Goal: Information Seeking & Learning: Learn about a topic

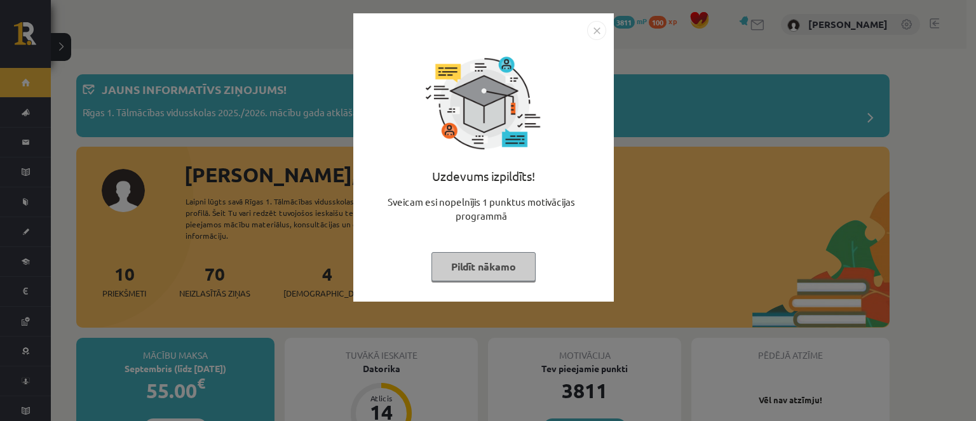
click at [426, 283] on div "Uzdevums izpildīts! Sveicam esi nopelnījis 1 punktus motivācijas programmā Pild…" at bounding box center [483, 167] width 245 height 254
click at [436, 266] on button "Pildīt nākamo" at bounding box center [483, 266] width 104 height 29
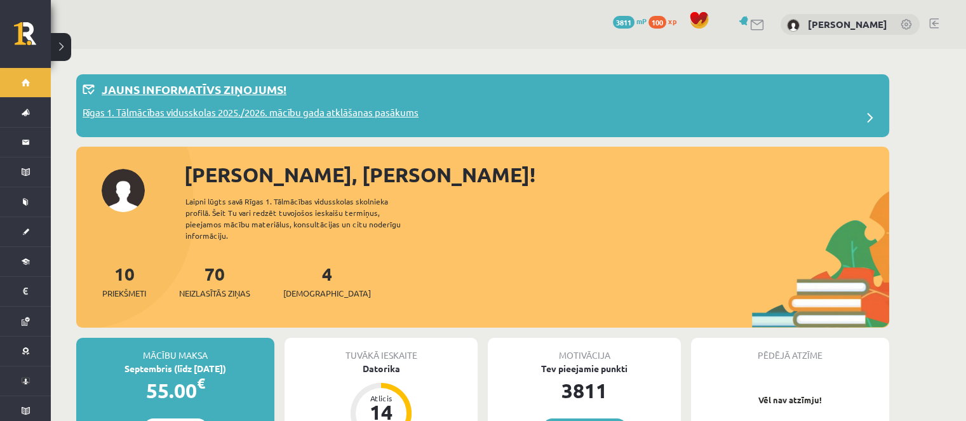
click at [229, 84] on p "Jauns informatīvs ziņojums!" at bounding box center [194, 89] width 185 height 17
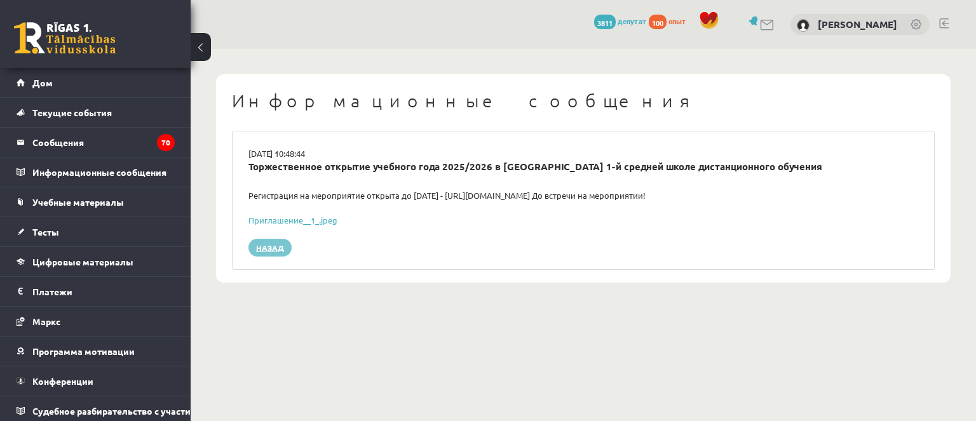
click at [247, 247] on div "Назад" at bounding box center [583, 248] width 689 height 18
click at [252, 248] on link "Назад" at bounding box center [269, 248] width 43 height 18
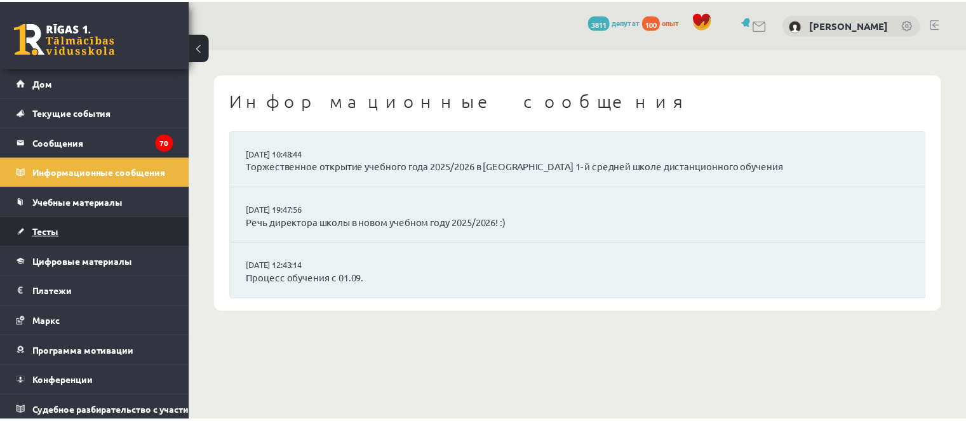
scroll to position [13, 0]
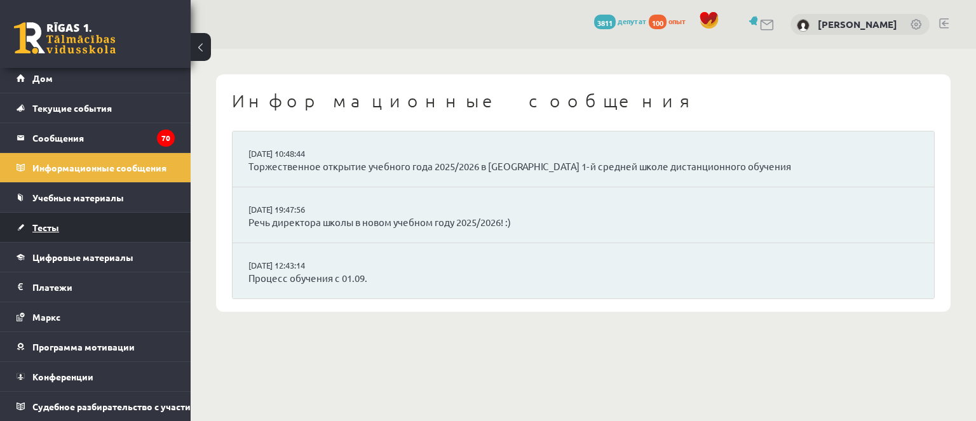
click at [100, 219] on link "Тесты" at bounding box center [96, 227] width 158 height 29
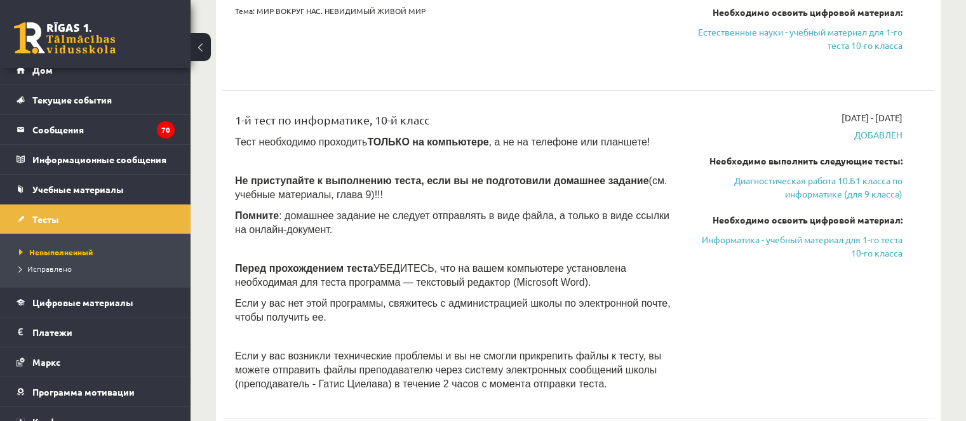
scroll to position [445, 0]
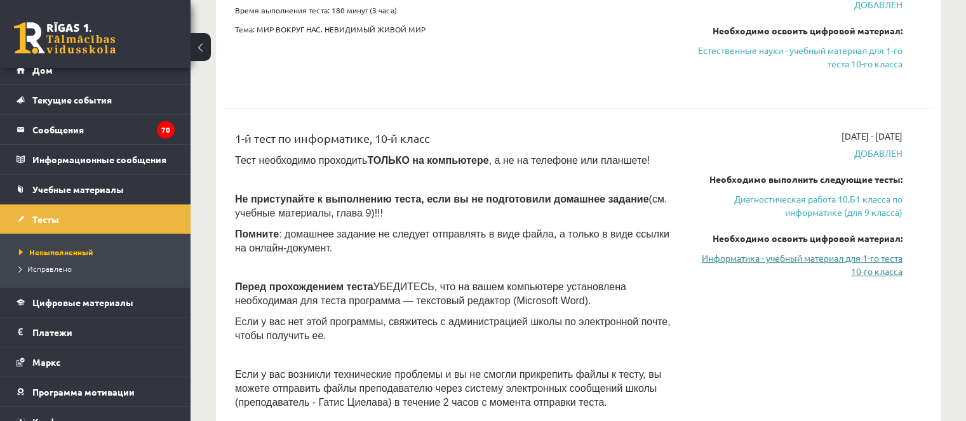
click at [714, 256] on font "Информатика - учебный материал для 1-го теста 10-го класса" at bounding box center [802, 264] width 201 height 25
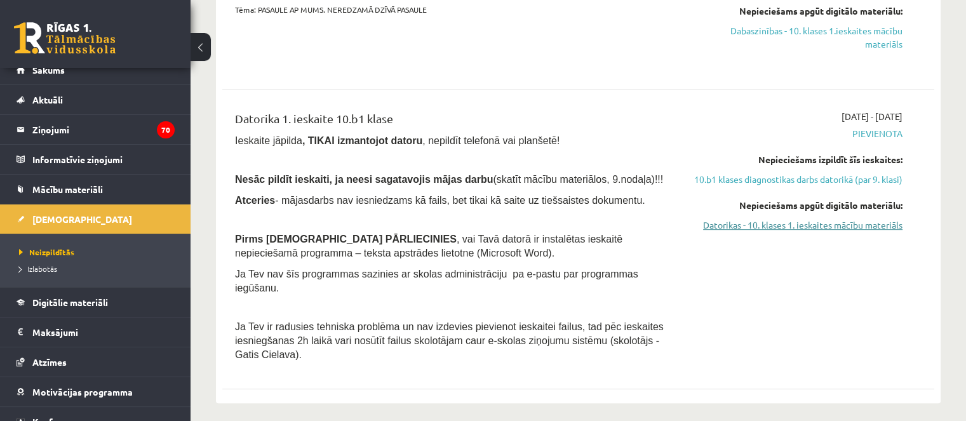
scroll to position [438, 0]
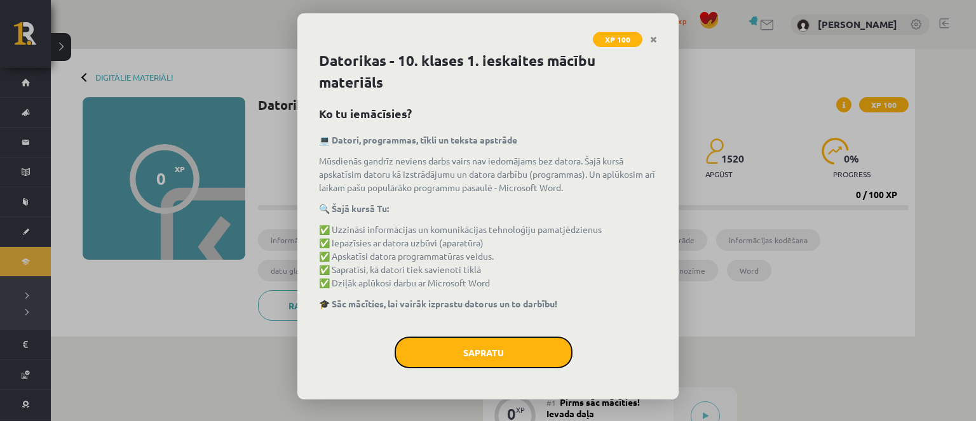
click at [562, 363] on button "Sapratu" at bounding box center [484, 353] width 178 height 32
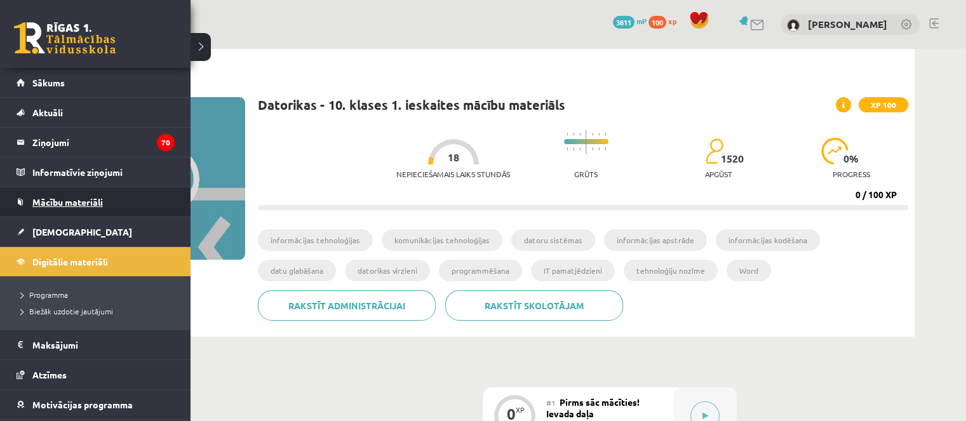
click at [41, 201] on span "Mācību materiāli" at bounding box center [67, 201] width 71 height 11
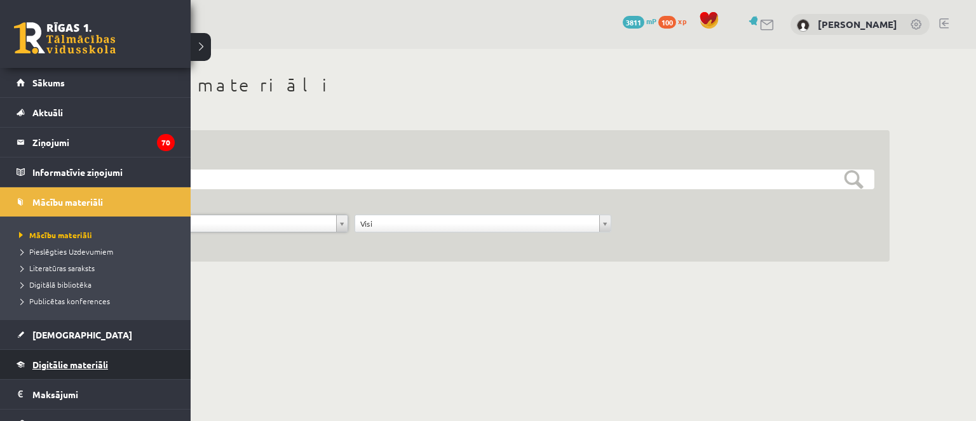
click at [41, 357] on link "Digitālie materiāli" at bounding box center [96, 364] width 158 height 29
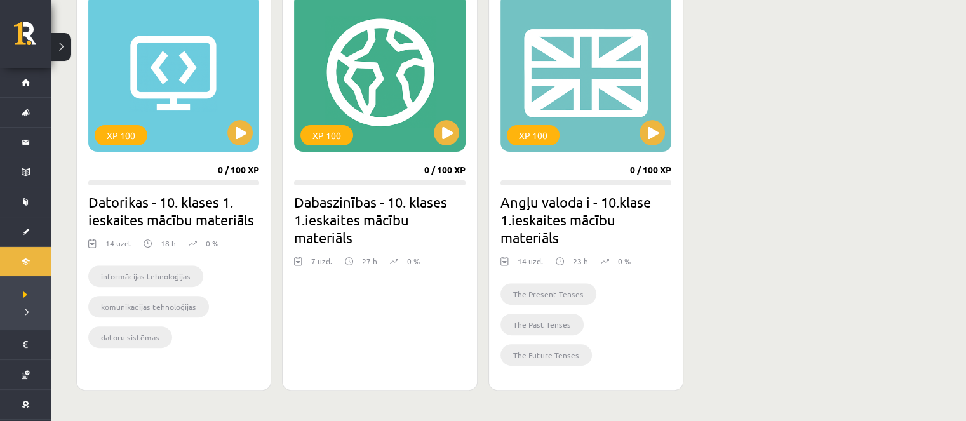
scroll to position [381, 0]
click at [164, 112] on div "XP 100" at bounding box center [173, 72] width 171 height 159
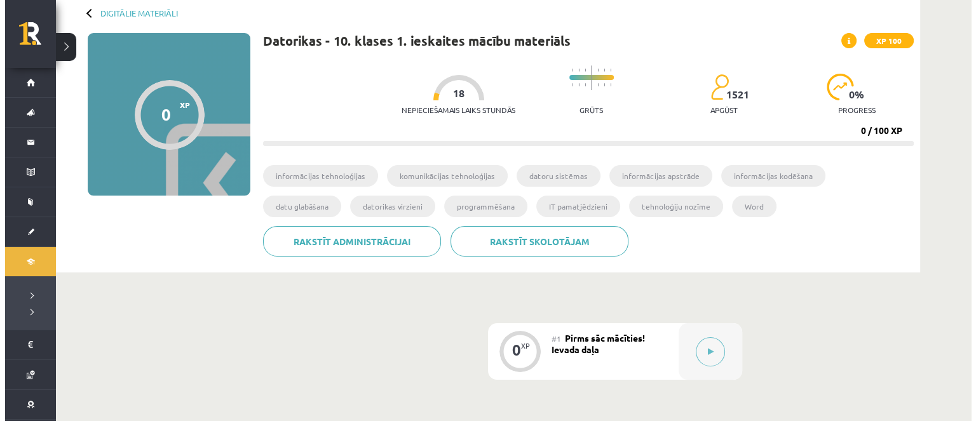
scroll to position [127, 0]
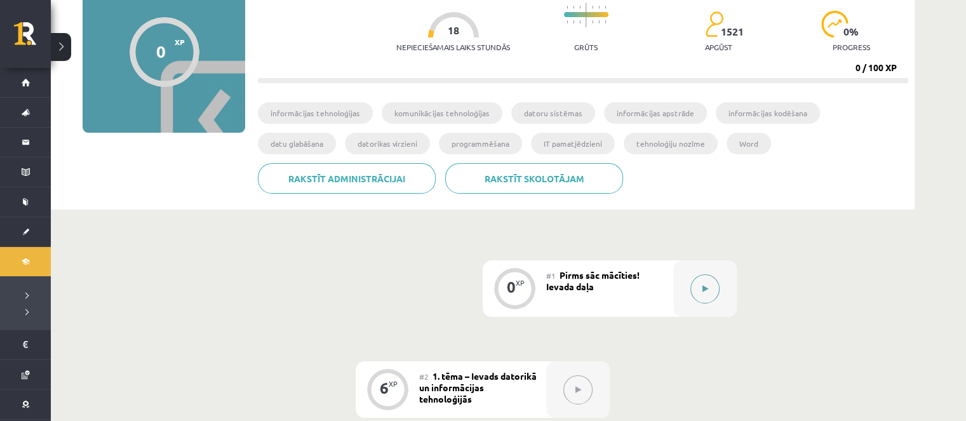
click at [694, 294] on button at bounding box center [705, 288] width 29 height 29
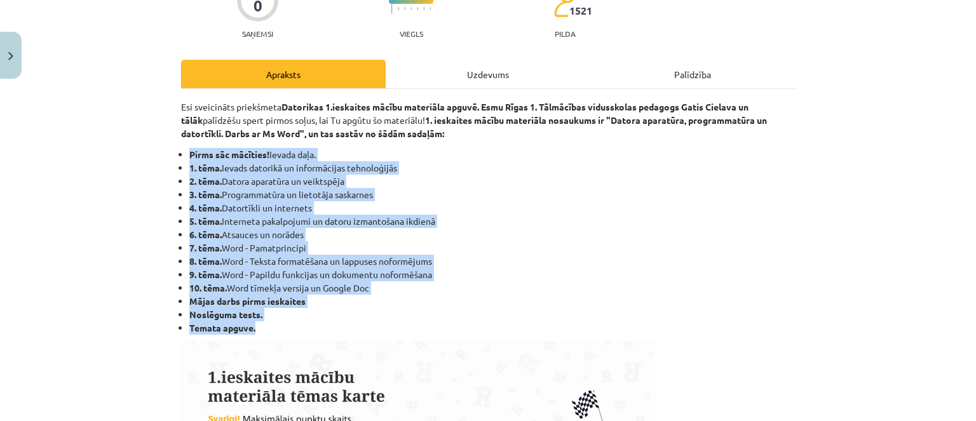
drag, startPoint x: 275, startPoint y: 321, endPoint x: 169, endPoint y: 154, distance: 197.9
copy ul "Pirms sāc mācīties! Ievada daļa. 1. tēma. Ievads datorikā un informācijas tehno…"
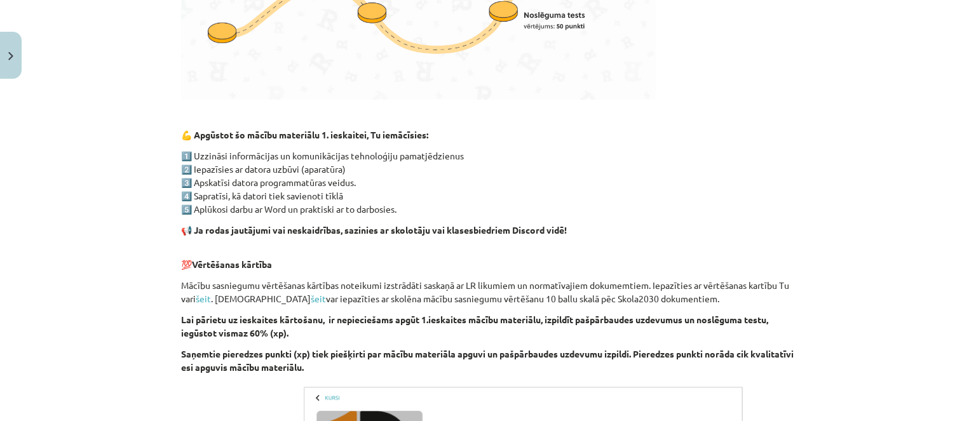
scroll to position [926, 0]
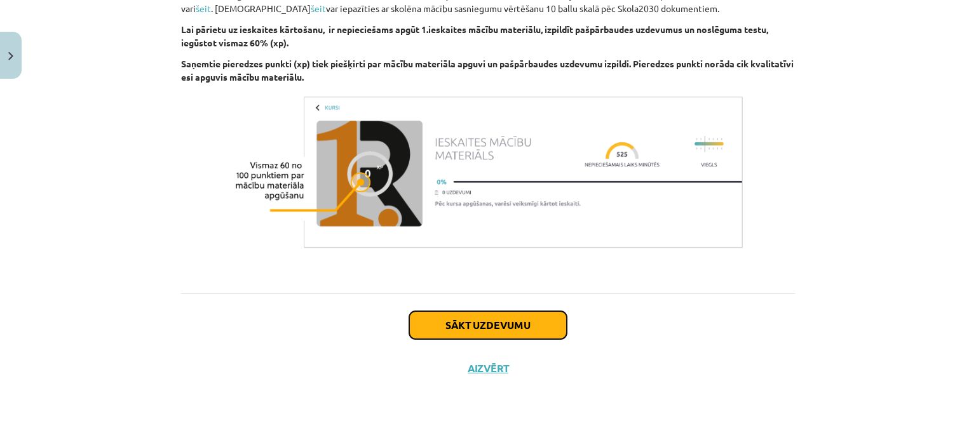
click at [429, 311] on button "Sākt uzdevumu" at bounding box center [488, 325] width 158 height 28
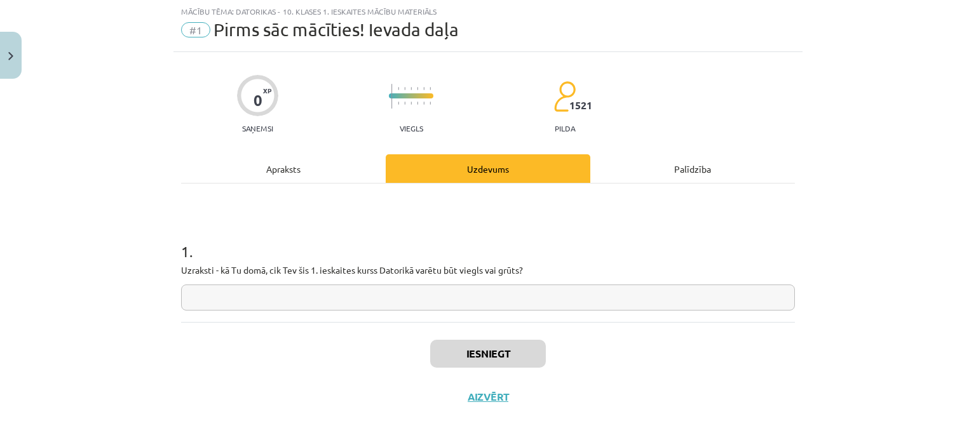
scroll to position [32, 0]
click at [208, 317] on div "1 . Uzraksti - kā Tu domā, cik Tev šis 1. ieskaites kurss Datorikā varētu būt v…" at bounding box center [488, 253] width 614 height 139
click at [208, 301] on input "text" at bounding box center [488, 298] width 614 height 26
paste input "**********"
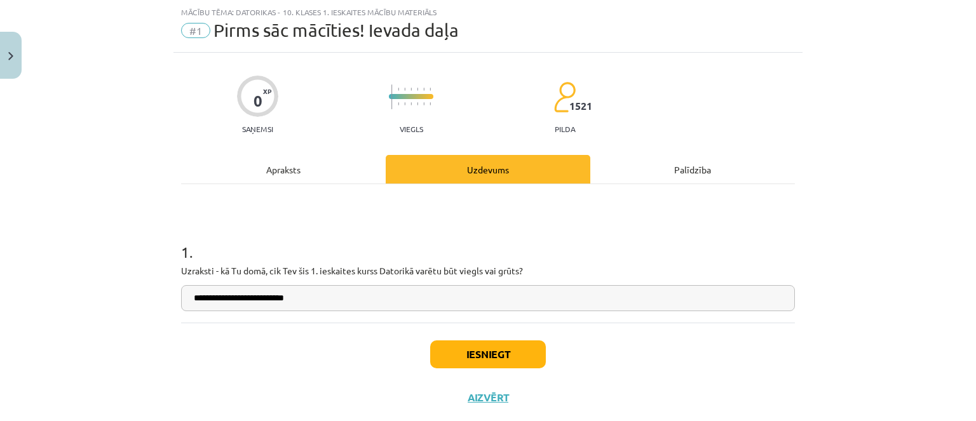
type input "**********"
click at [482, 348] on button "Iesniegt" at bounding box center [488, 355] width 116 height 28
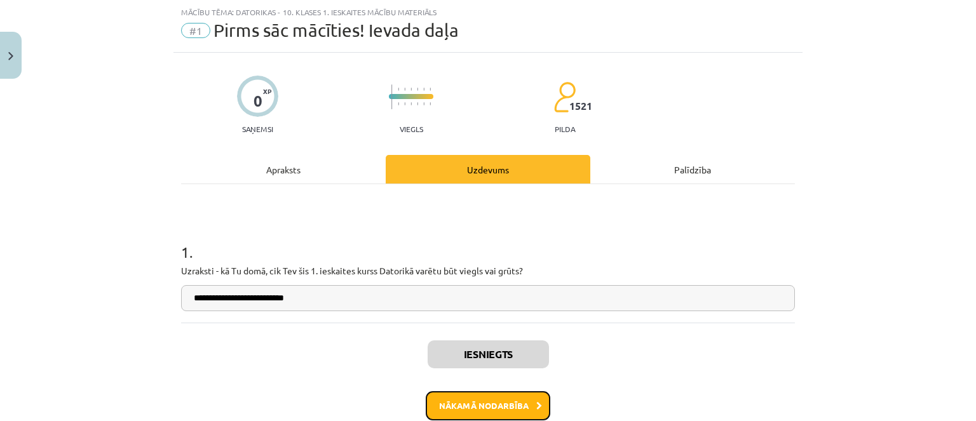
click at [483, 399] on button "Nākamā nodarbība" at bounding box center [488, 405] width 125 height 29
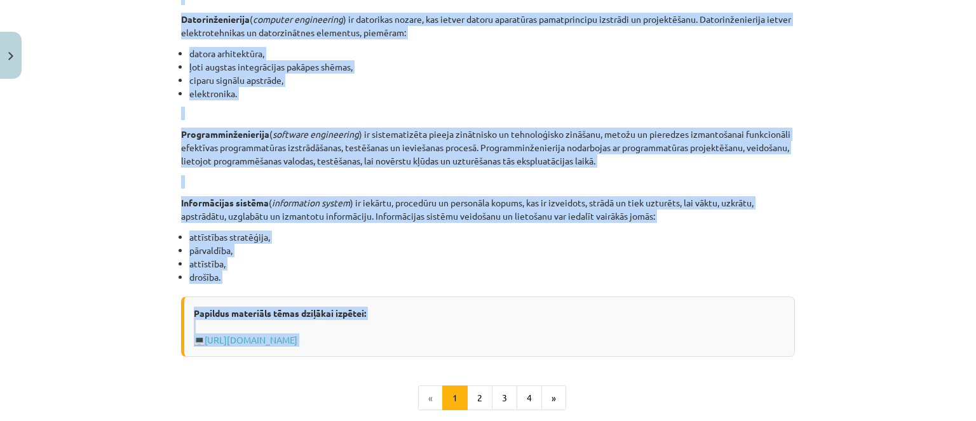
scroll to position [665, 0]
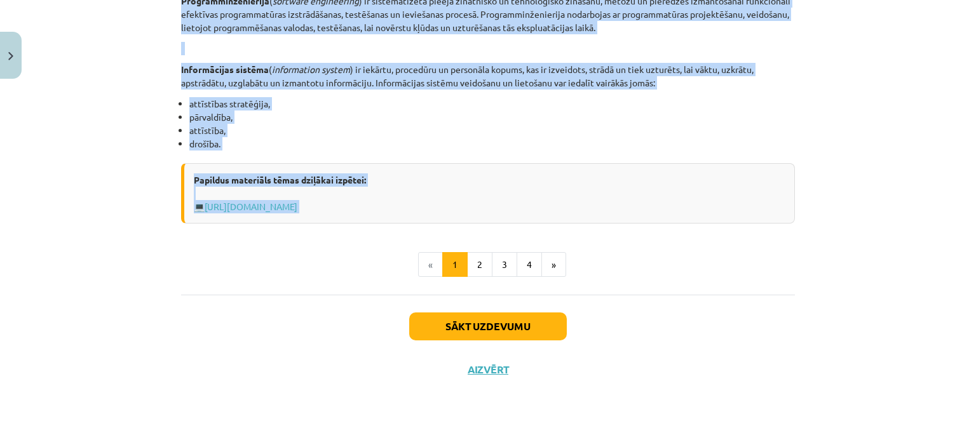
drag, startPoint x: 173, startPoint y: 205, endPoint x: 275, endPoint y: 242, distance: 108.9
click at [269, 141] on li "drošība." at bounding box center [491, 143] width 605 height 13
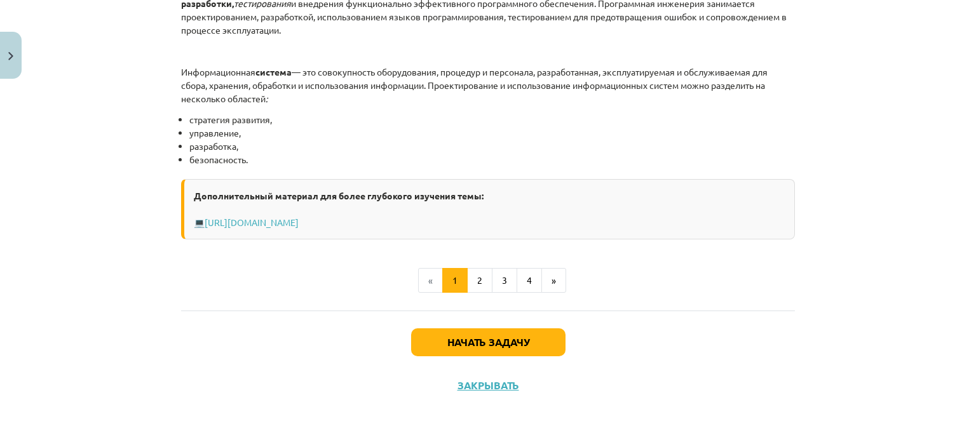
scroll to position [698, 0]
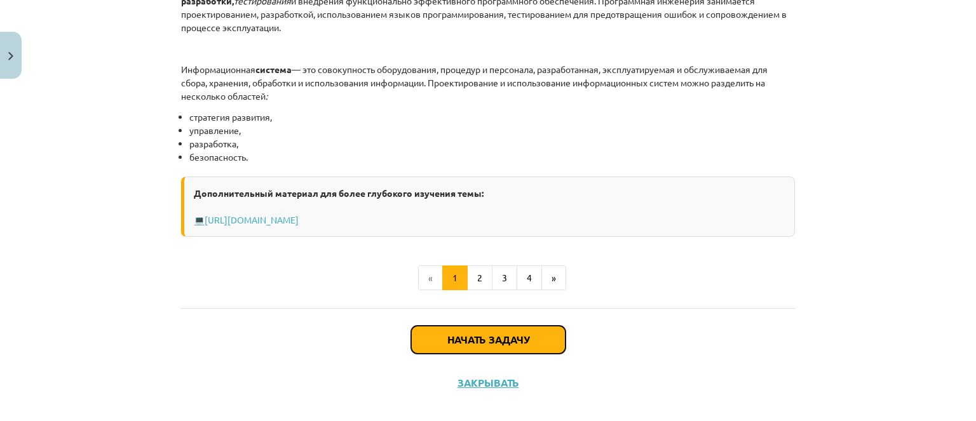
click at [474, 341] on button "Начать задачу" at bounding box center [488, 340] width 154 height 28
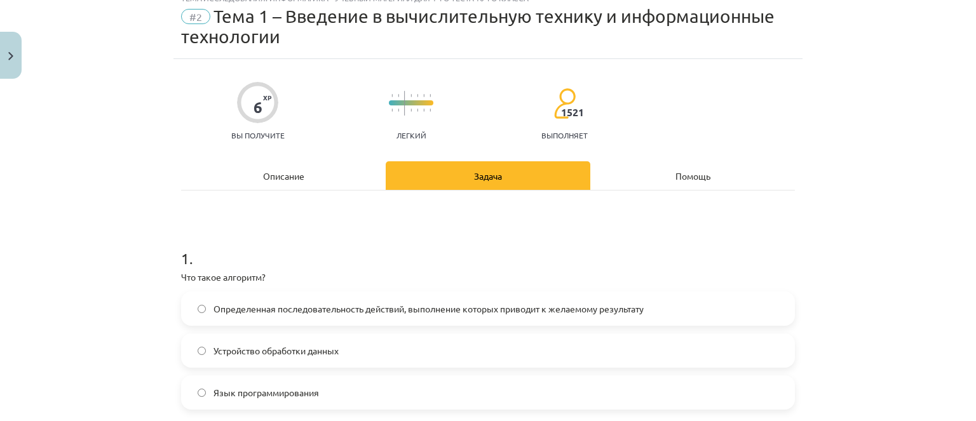
scroll to position [32, 0]
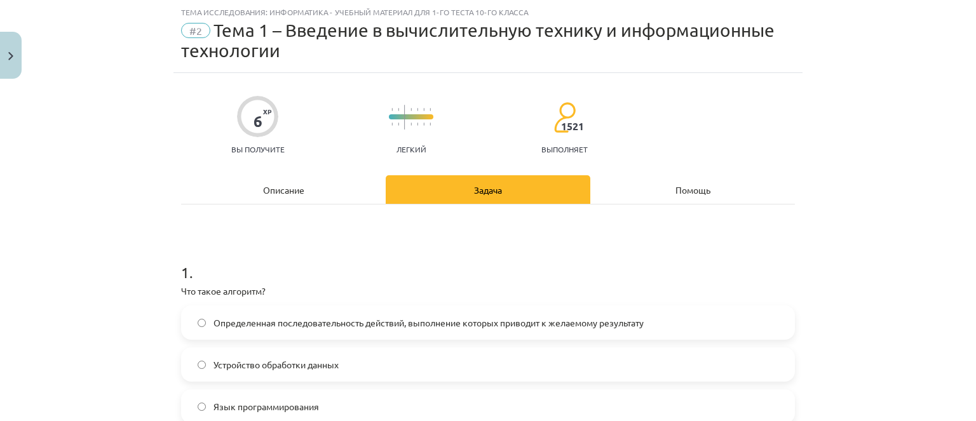
click at [315, 193] on div "Описание" at bounding box center [283, 189] width 205 height 29
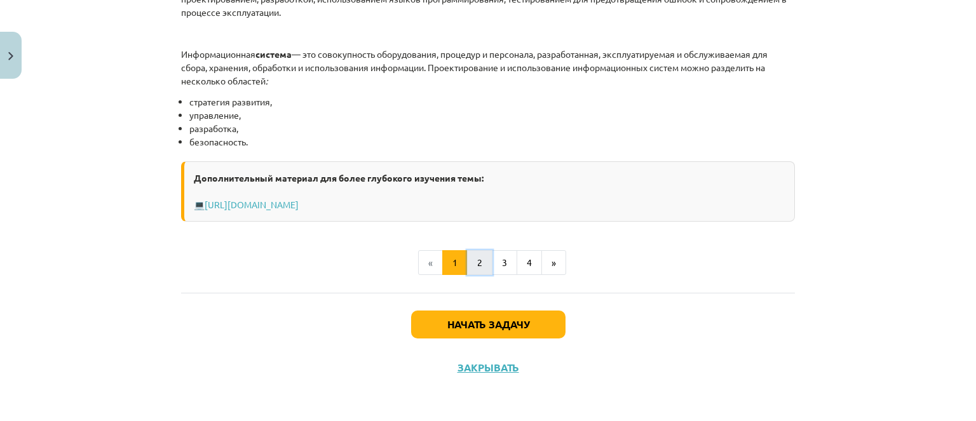
click at [477, 259] on font "2" at bounding box center [479, 262] width 5 height 11
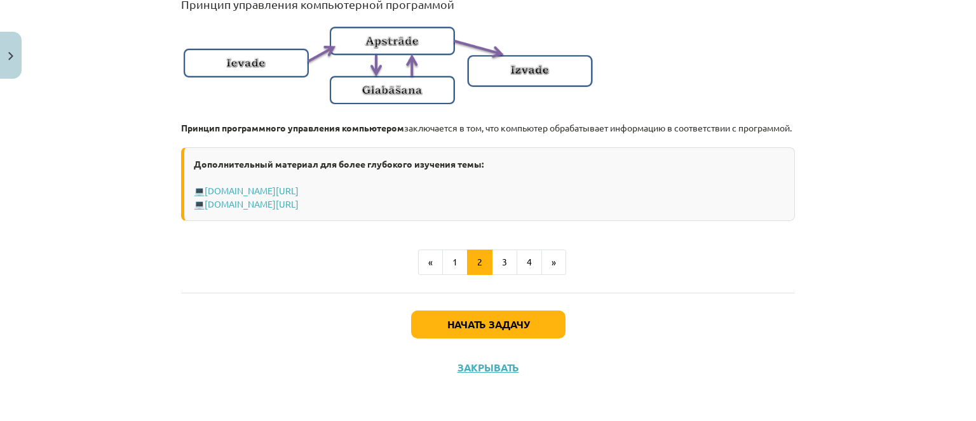
scroll to position [950, 0]
